Goal: Task Accomplishment & Management: Use online tool/utility

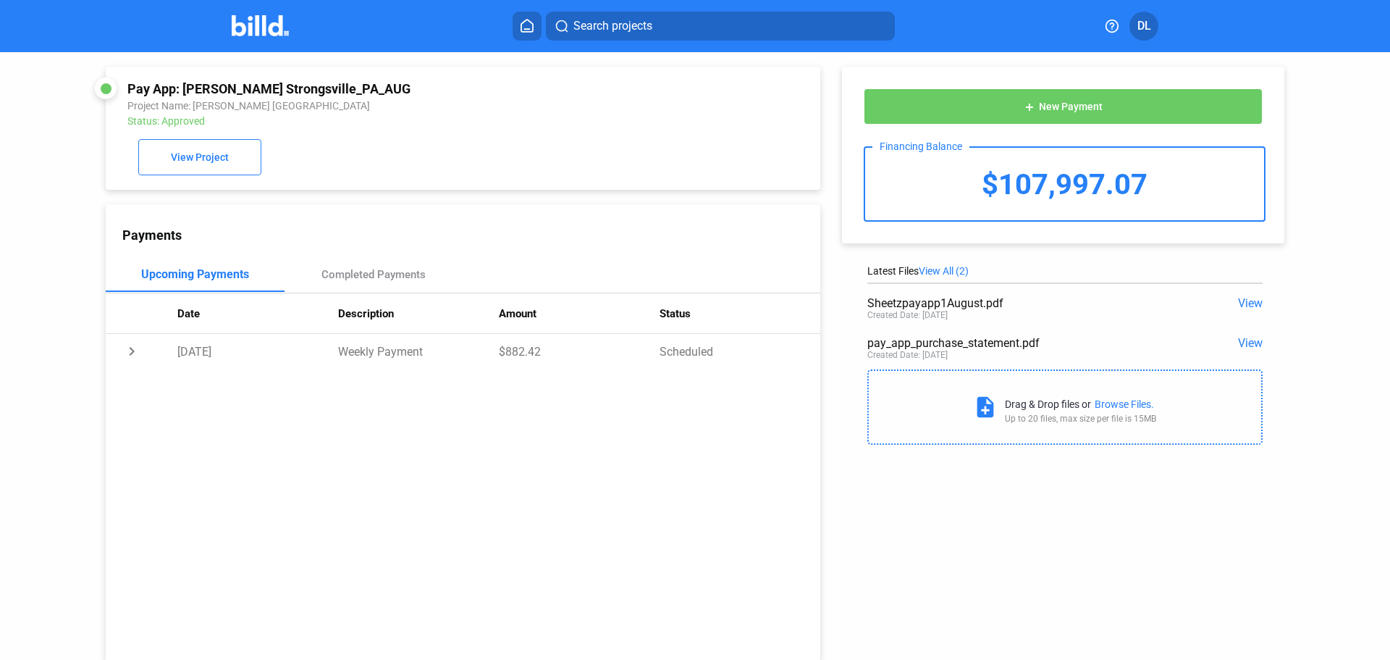
click at [518, 25] on button at bounding box center [527, 26] width 29 height 29
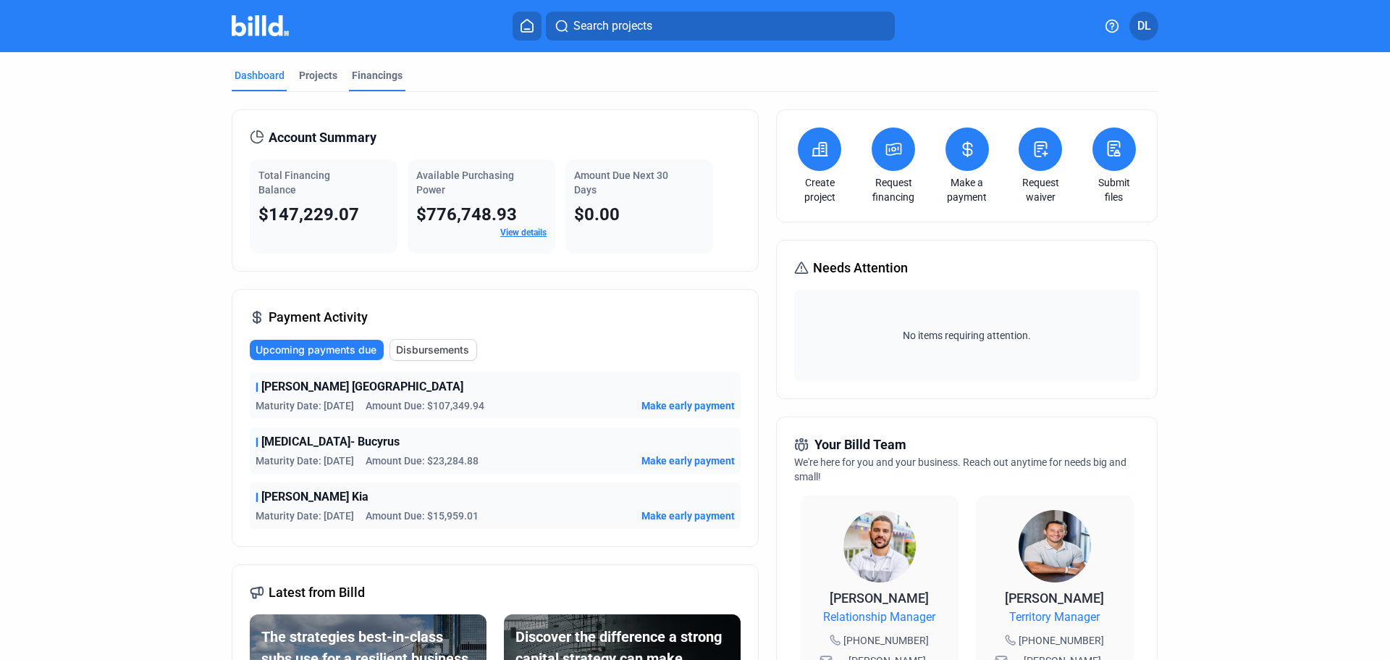
click at [374, 72] on div "Financings" at bounding box center [377, 75] width 51 height 14
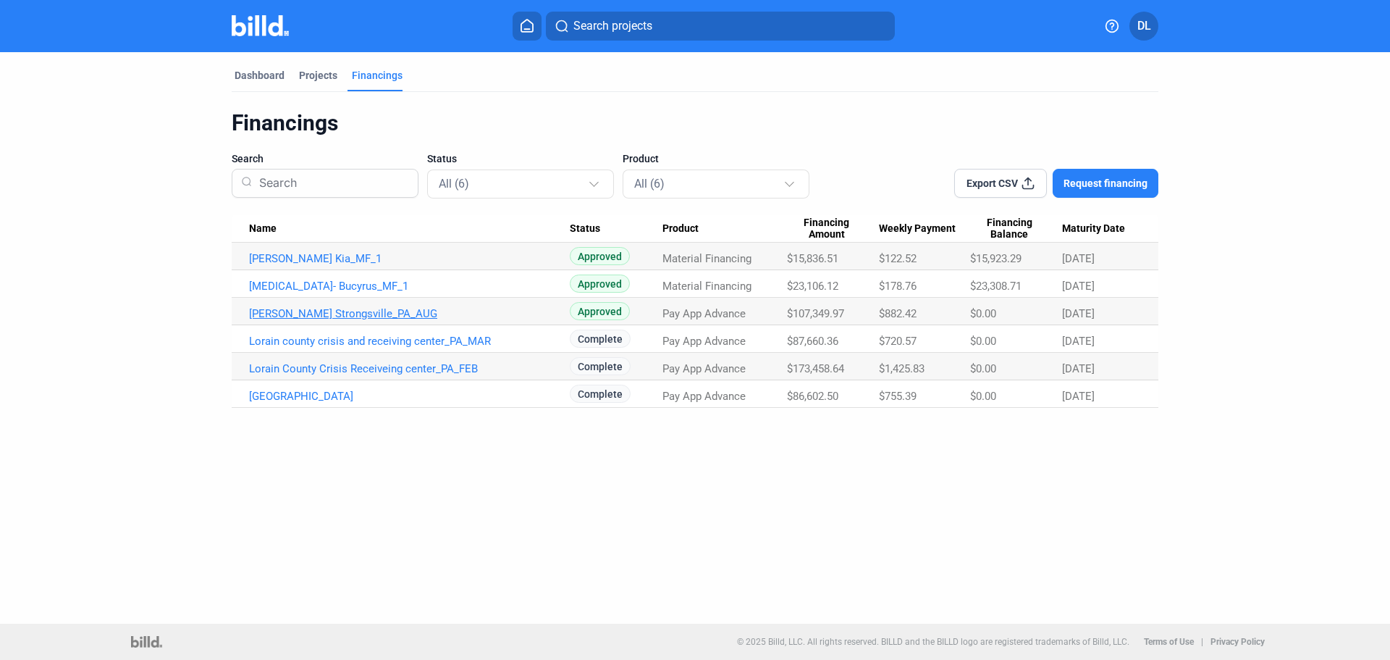
click at [306, 307] on link "[PERSON_NAME] Strongsville_PA_AUG" at bounding box center [409, 313] width 321 height 13
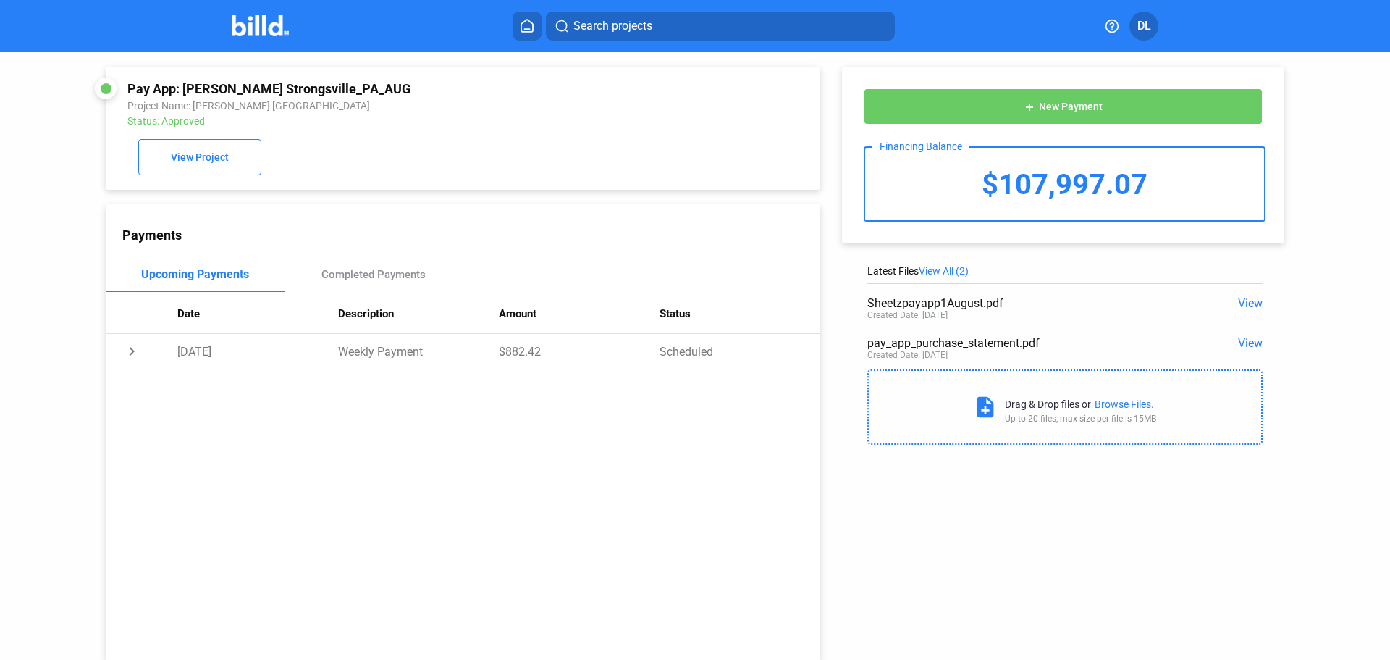
click at [1076, 106] on span "New Payment" at bounding box center [1071, 107] width 64 height 12
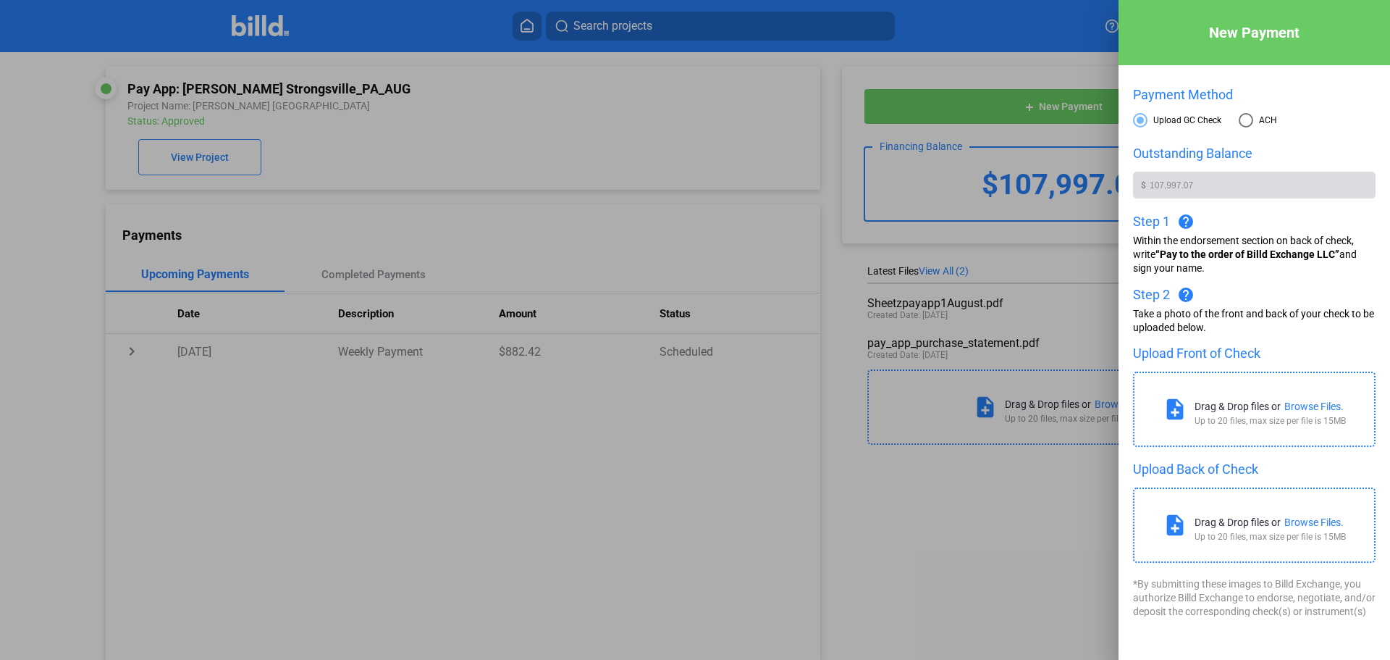
click at [1251, 119] on span at bounding box center [1246, 120] width 14 height 14
click at [1251, 119] on input "ACH" at bounding box center [1246, 120] width 14 height 14
radio input "true"
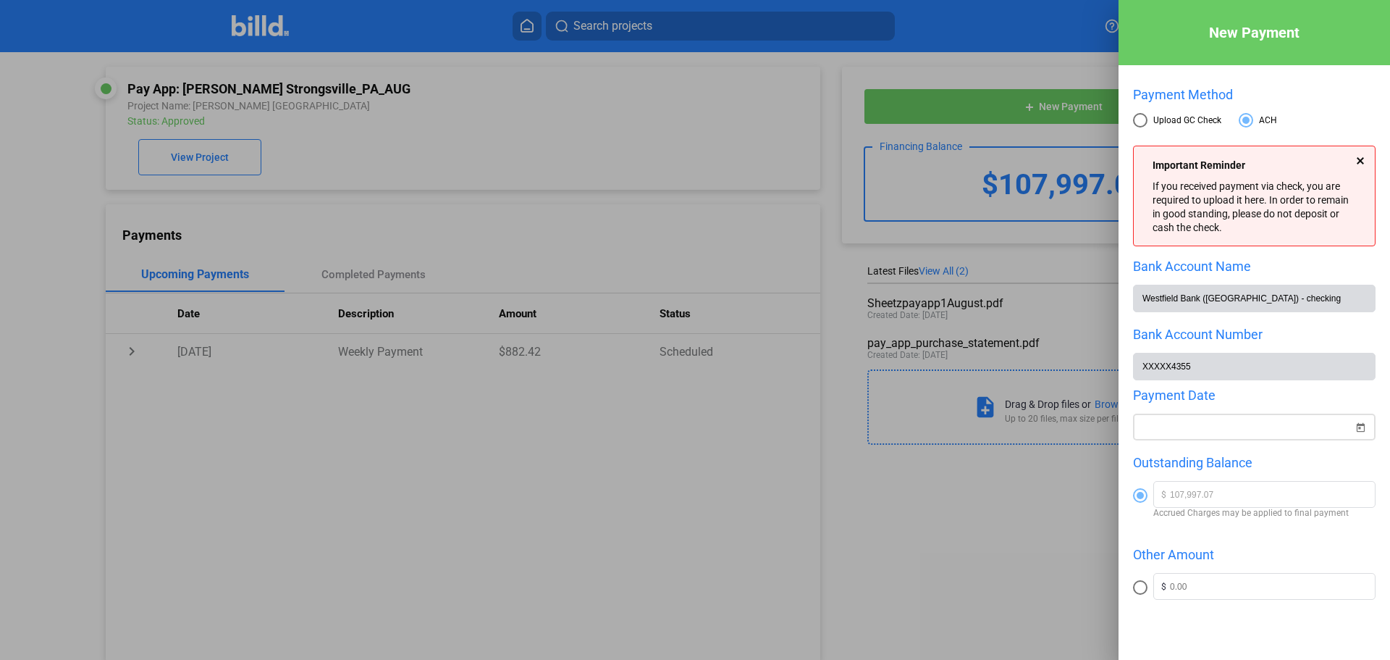
click at [1357, 429] on span "Open calendar" at bounding box center [1360, 418] width 35 height 35
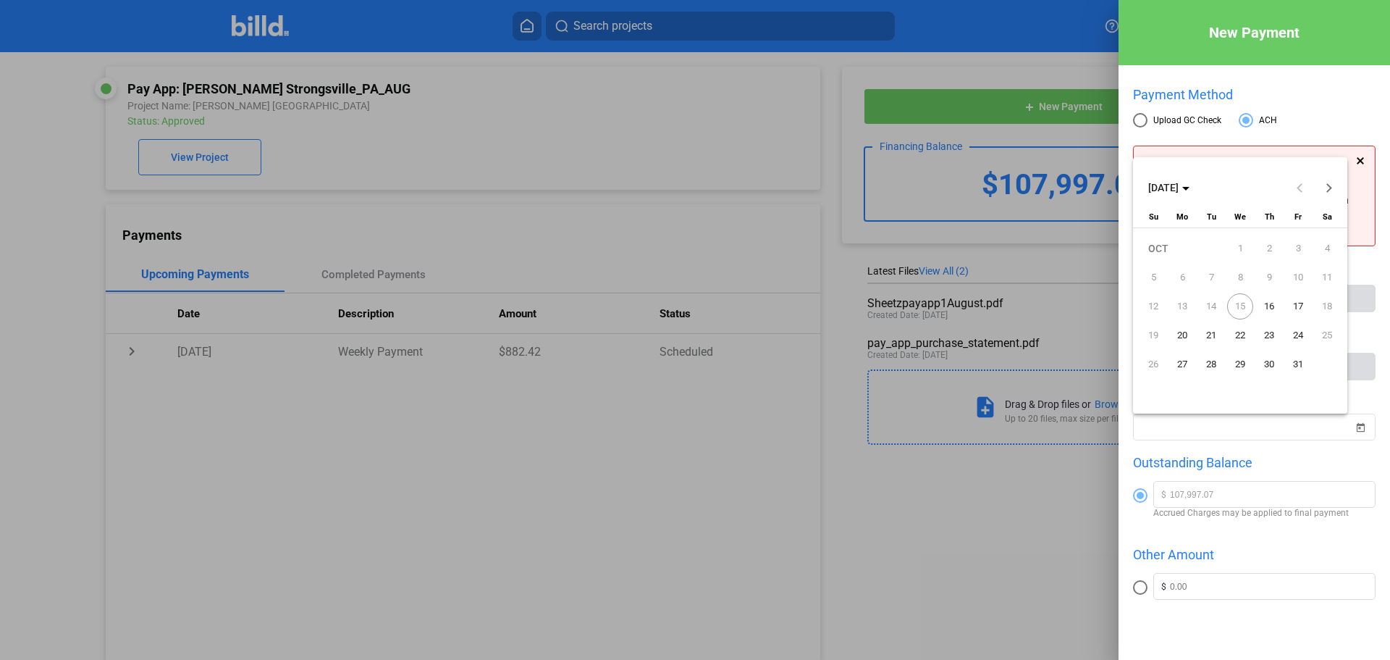
click at [1274, 303] on span "16" at bounding box center [1269, 306] width 26 height 26
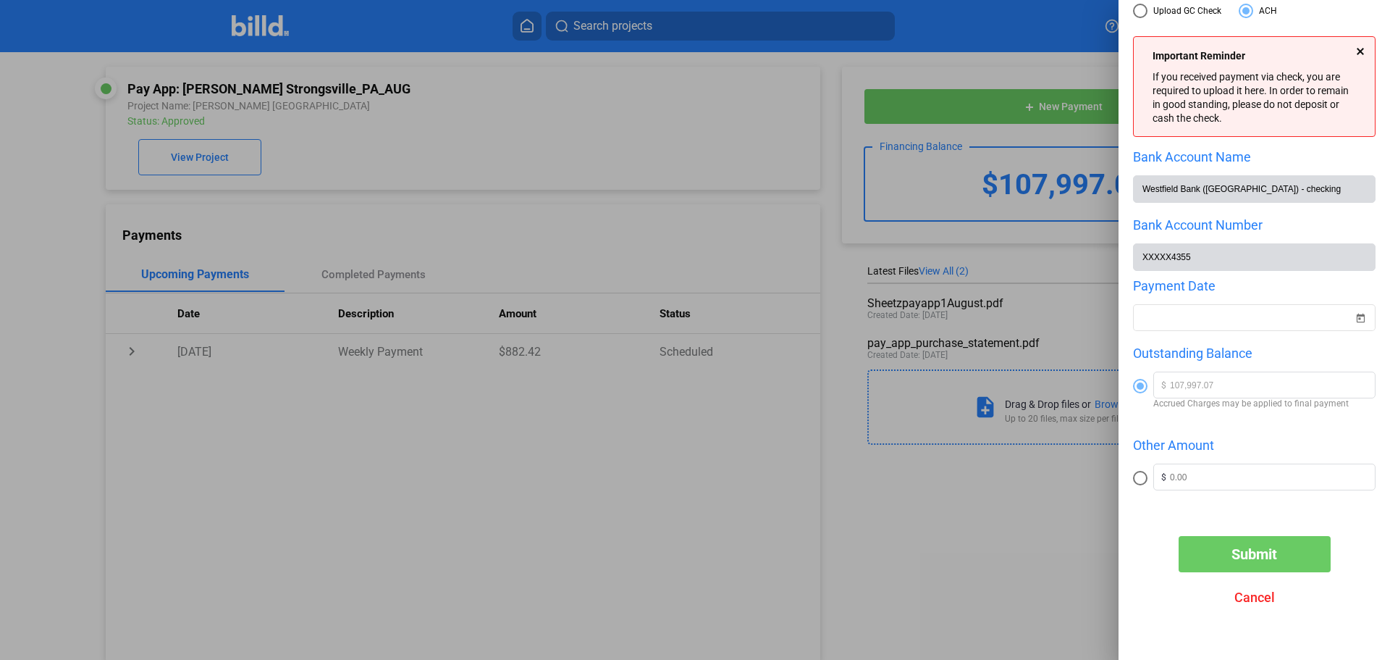
scroll to position [114, 0]
click at [1142, 381] on span at bounding box center [1140, 386] width 14 height 14
click at [1142, 381] on input "radio" at bounding box center [1140, 386] width 14 height 14
click at [1141, 480] on span at bounding box center [1140, 478] width 14 height 14
click at [1141, 480] on input "radio" at bounding box center [1140, 478] width 14 height 14
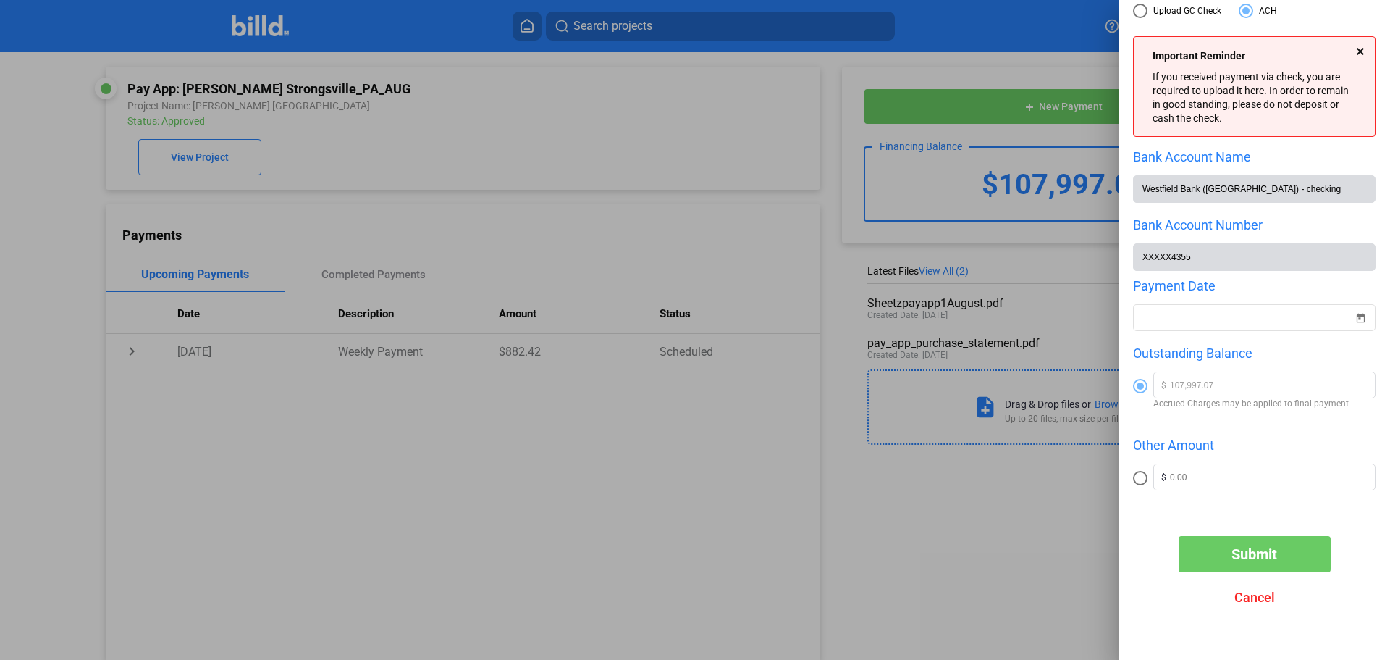
radio input "true"
click at [1137, 381] on span at bounding box center [1140, 386] width 14 height 14
click at [1137, 381] on input "radio" at bounding box center [1140, 386] width 14 height 14
radio input "true"
click at [1232, 550] on span "Submit" at bounding box center [1255, 553] width 46 height 17
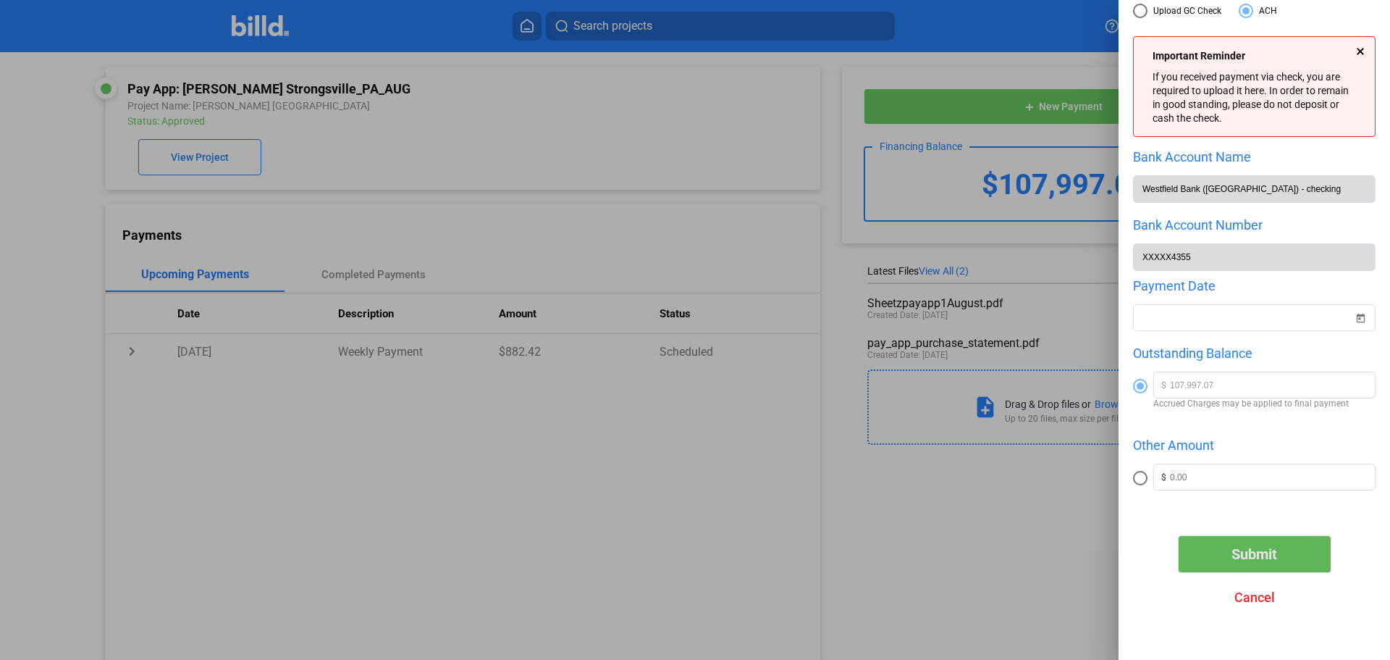
scroll to position [0, 0]
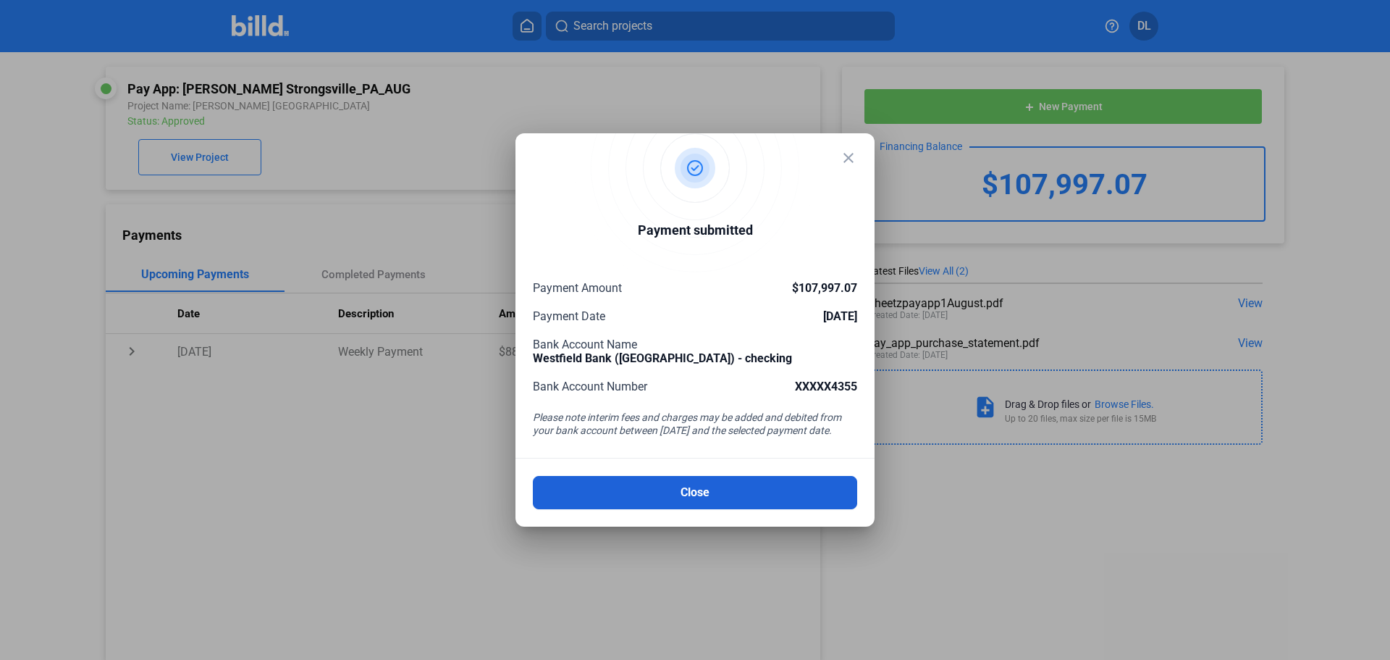
click at [669, 485] on button "Close" at bounding box center [695, 492] width 324 height 33
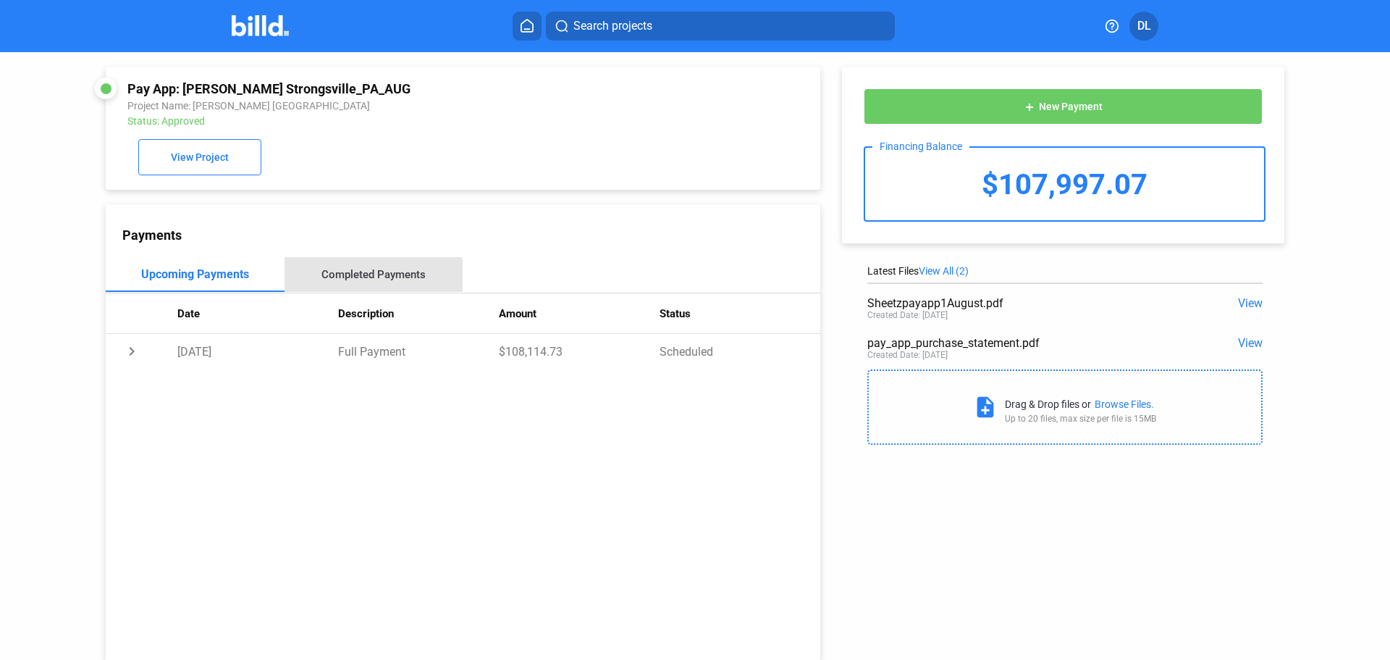
click at [364, 280] on div "Completed Payments" at bounding box center [374, 274] width 104 height 13
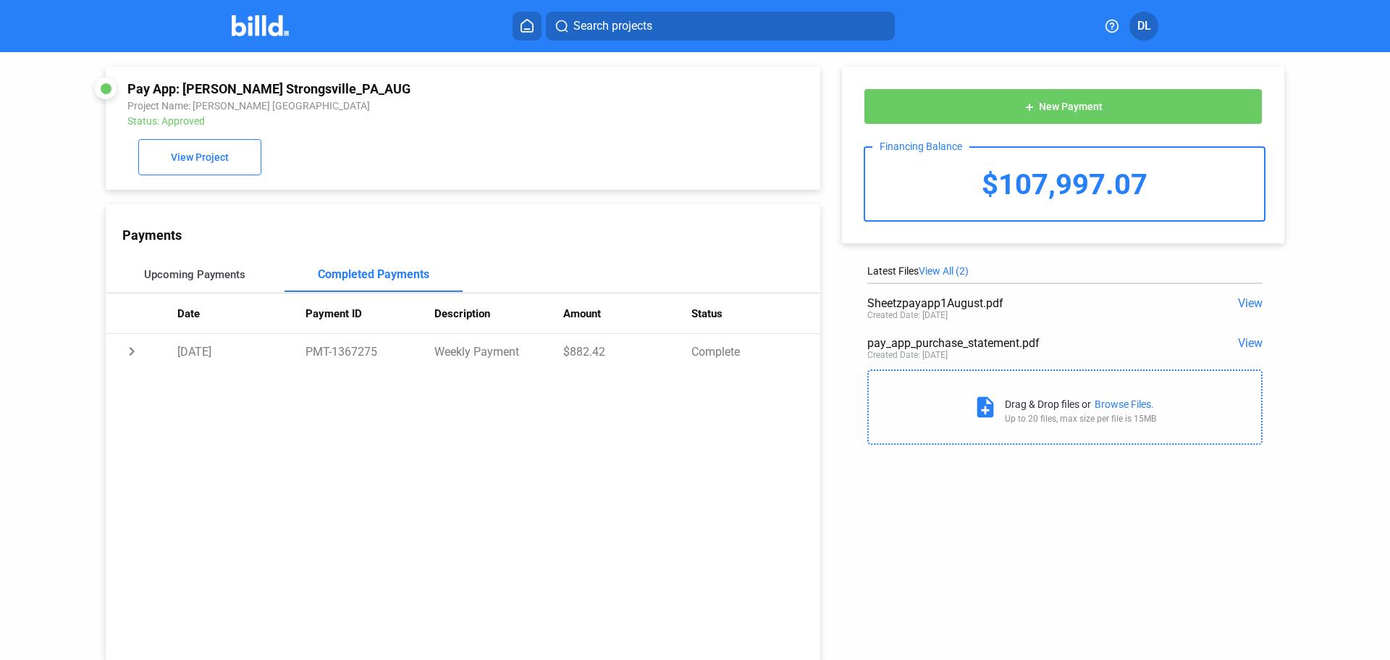
click at [214, 281] on div "Upcoming Payments" at bounding box center [194, 274] width 101 height 13
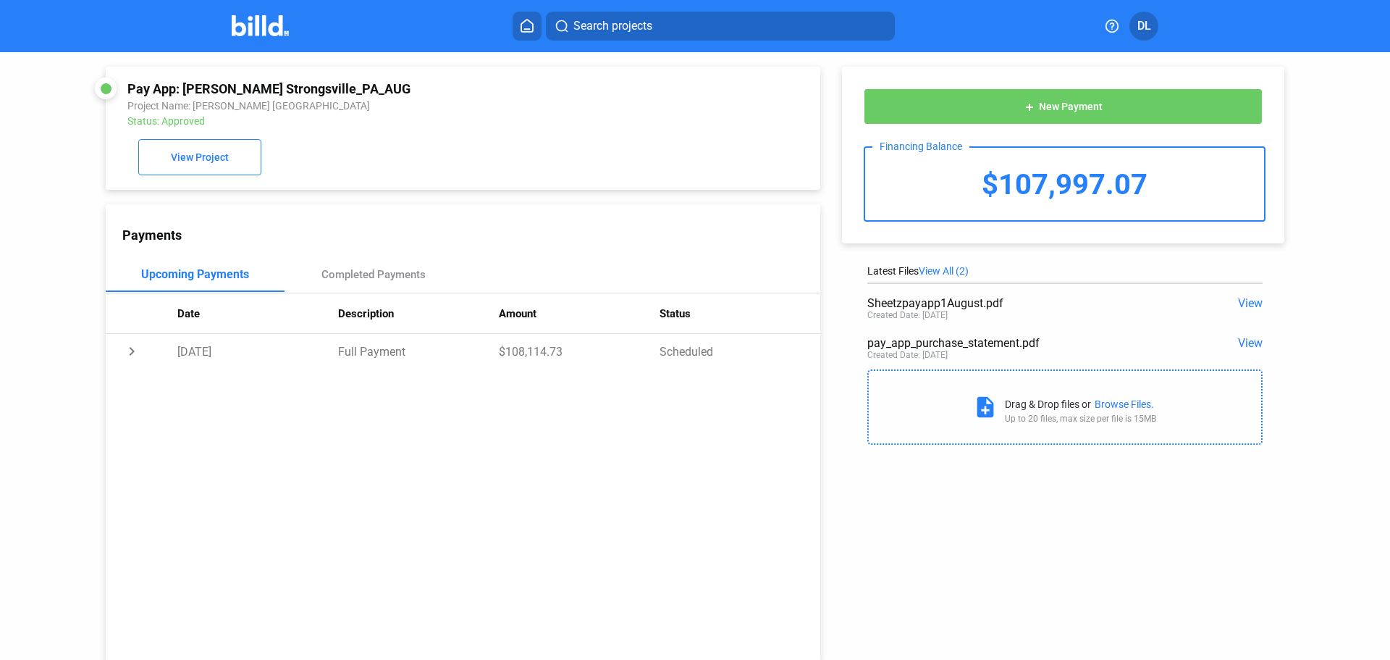
click at [527, 31] on icon at bounding box center [527, 26] width 14 height 14
